Goal: Consume media (video, audio)

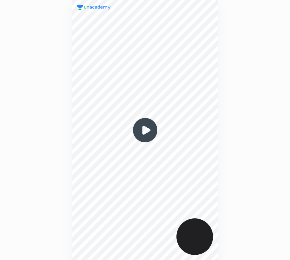
scroll to position [260, 190]
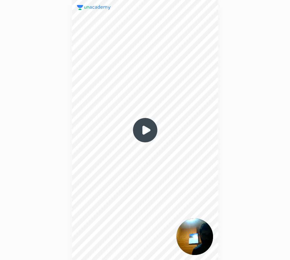
click at [145, 130] on img at bounding box center [145, 130] width 30 height 30
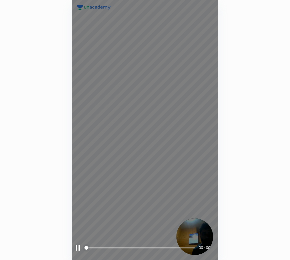
drag, startPoint x: 94, startPoint y: 246, endPoint x: 98, endPoint y: 247, distance: 4.4
click at [95, 247] on span at bounding box center [140, 247] width 110 height 9
drag, startPoint x: 99, startPoint y: 247, endPoint x: 108, endPoint y: 247, distance: 8.4
click at [105, 247] on span at bounding box center [140, 247] width 110 height 9
drag, startPoint x: 110, startPoint y: 247, endPoint x: 114, endPoint y: 247, distance: 4.1
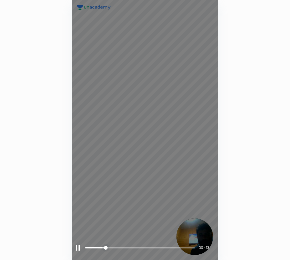
click at [113, 247] on span at bounding box center [140, 247] width 110 height 9
click at [116, 247] on span "styled slider" at bounding box center [114, 248] width 4 height 4
click at [128, 247] on span at bounding box center [140, 247] width 110 height 9
drag, startPoint x: 131, startPoint y: 247, endPoint x: 136, endPoint y: 247, distance: 5.6
click at [131, 247] on span "styled slider" at bounding box center [129, 248] width 4 height 4
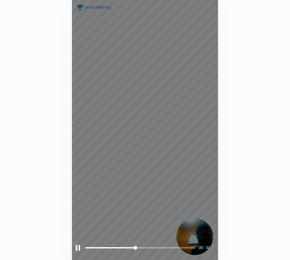
drag, startPoint x: 137, startPoint y: 247, endPoint x: 142, endPoint y: 246, distance: 4.7
click at [142, 246] on span at bounding box center [140, 247] width 110 height 9
drag, startPoint x: 149, startPoint y: 248, endPoint x: 156, endPoint y: 248, distance: 6.3
click at [147, 248] on span "styled slider" at bounding box center [145, 248] width 4 height 4
drag, startPoint x: 160, startPoint y: 248, endPoint x: 164, endPoint y: 248, distance: 4.7
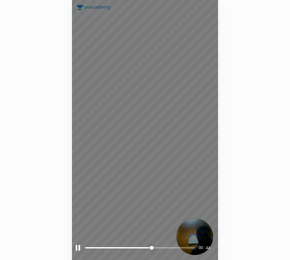
click at [163, 248] on span at bounding box center [140, 247] width 110 height 1
drag, startPoint x: 166, startPoint y: 247, endPoint x: 172, endPoint y: 246, distance: 6.0
click at [172, 246] on span at bounding box center [140, 247] width 110 height 9
click at [78, 248] on div at bounding box center [78, 248] width 4 height 6
click at [184, 247] on span at bounding box center [140, 247] width 110 height 1
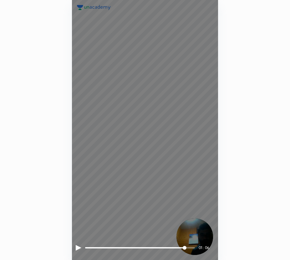
click at [186, 246] on span "styled slider" at bounding box center [185, 248] width 4 height 4
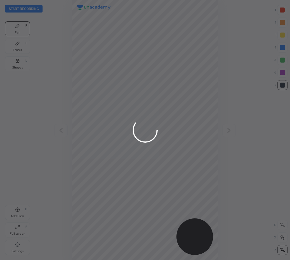
scroll to position [260, 190]
